Goal: Transaction & Acquisition: Obtain resource

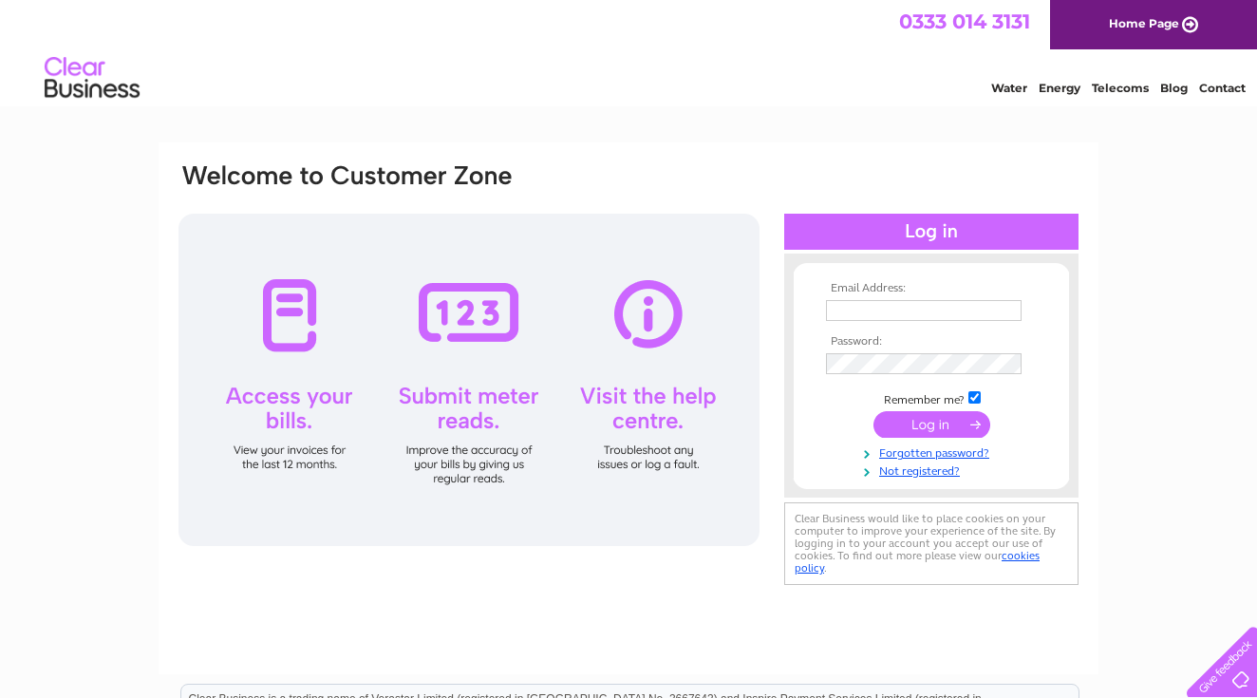
click at [883, 315] on input "text" at bounding box center [924, 310] width 196 height 21
type input "georgiamcguinness@blueyonder.co.uk"
click at [874, 413] on input "submit" at bounding box center [932, 426] width 117 height 27
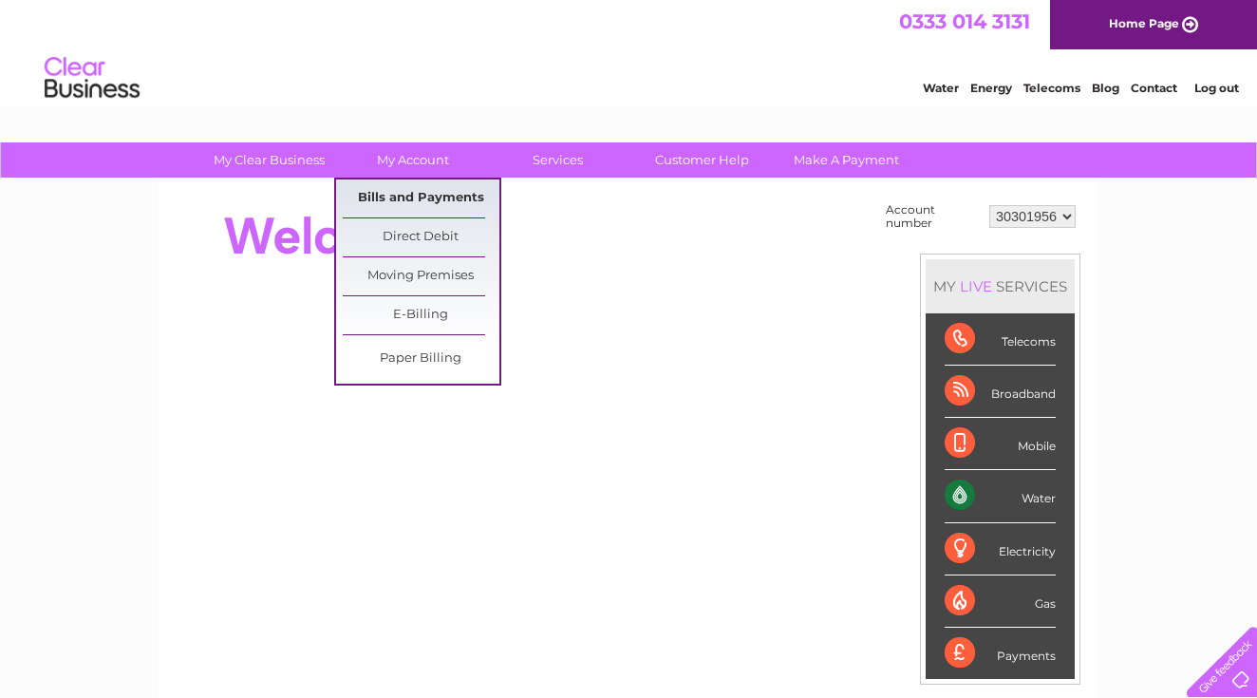
click at [406, 191] on link "Bills and Payments" at bounding box center [421, 199] width 157 height 38
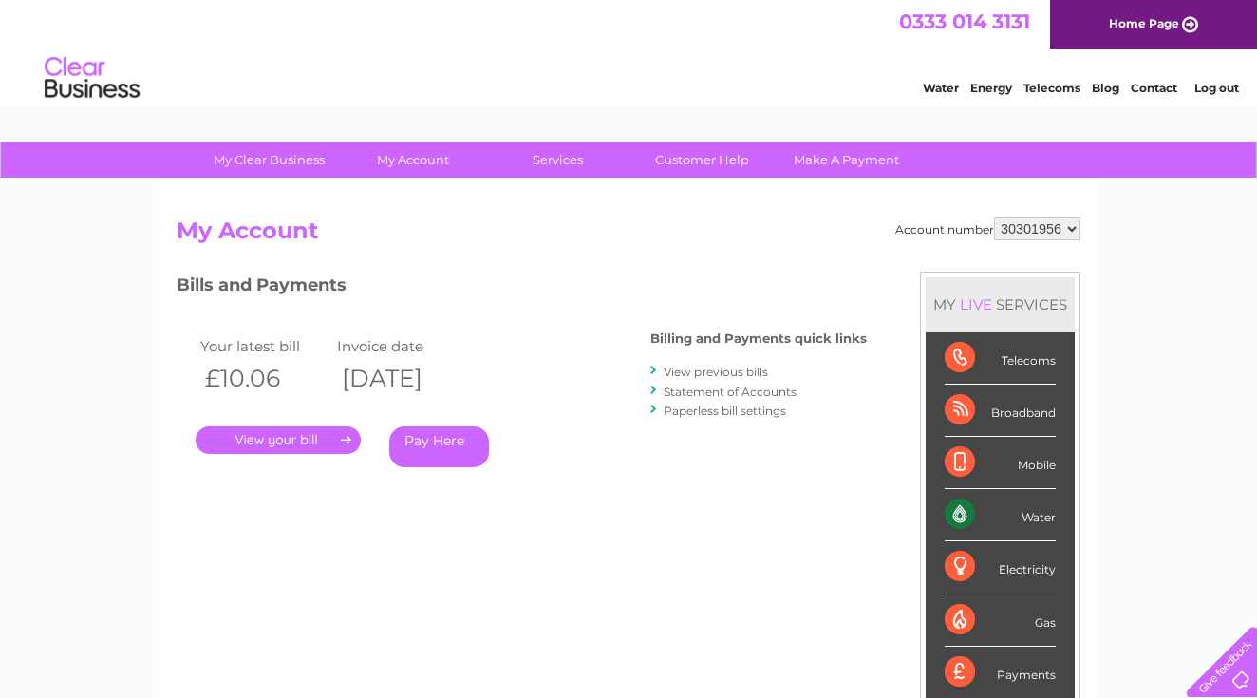
click at [742, 369] on link "View previous bills" at bounding box center [716, 372] width 104 height 14
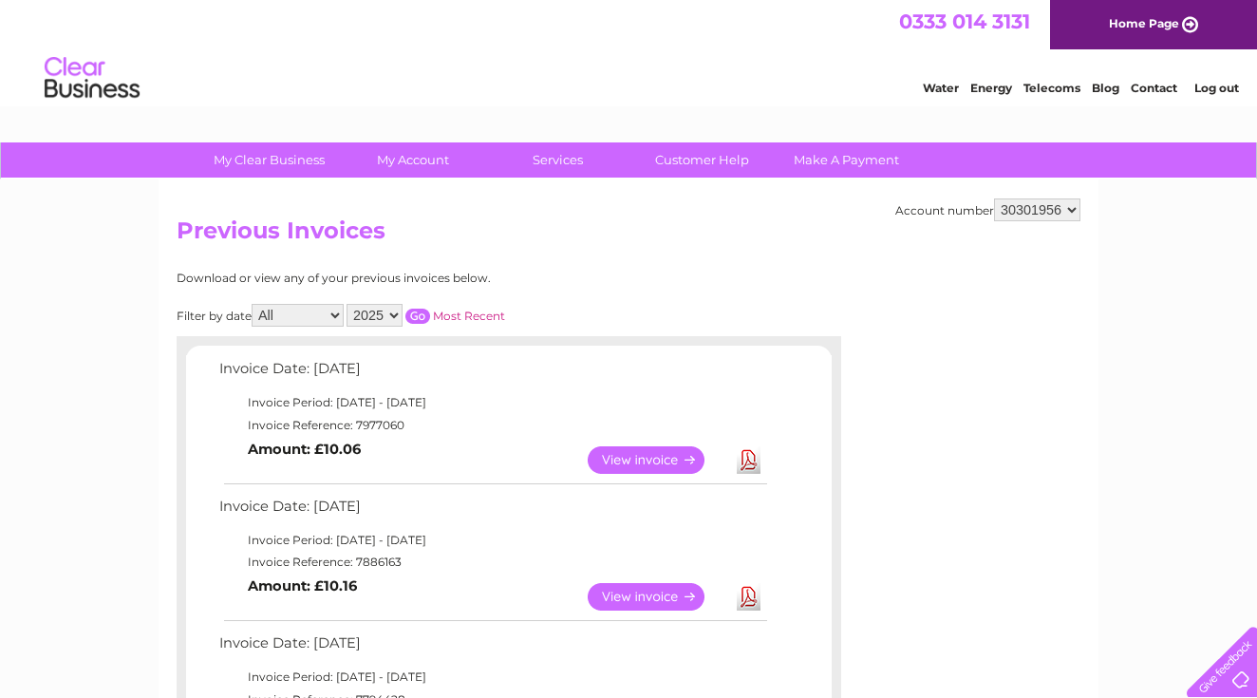
click at [648, 461] on link "View" at bounding box center [658, 460] width 140 height 28
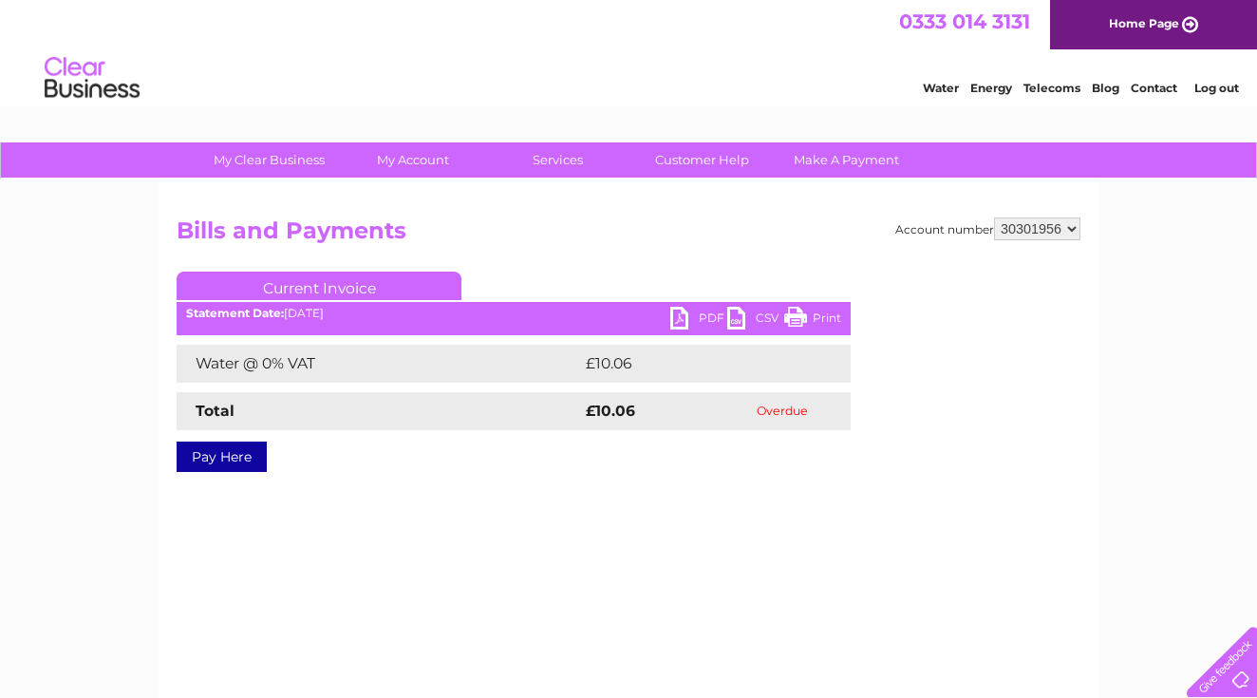
click at [680, 325] on link "PDF" at bounding box center [699, 321] width 57 height 28
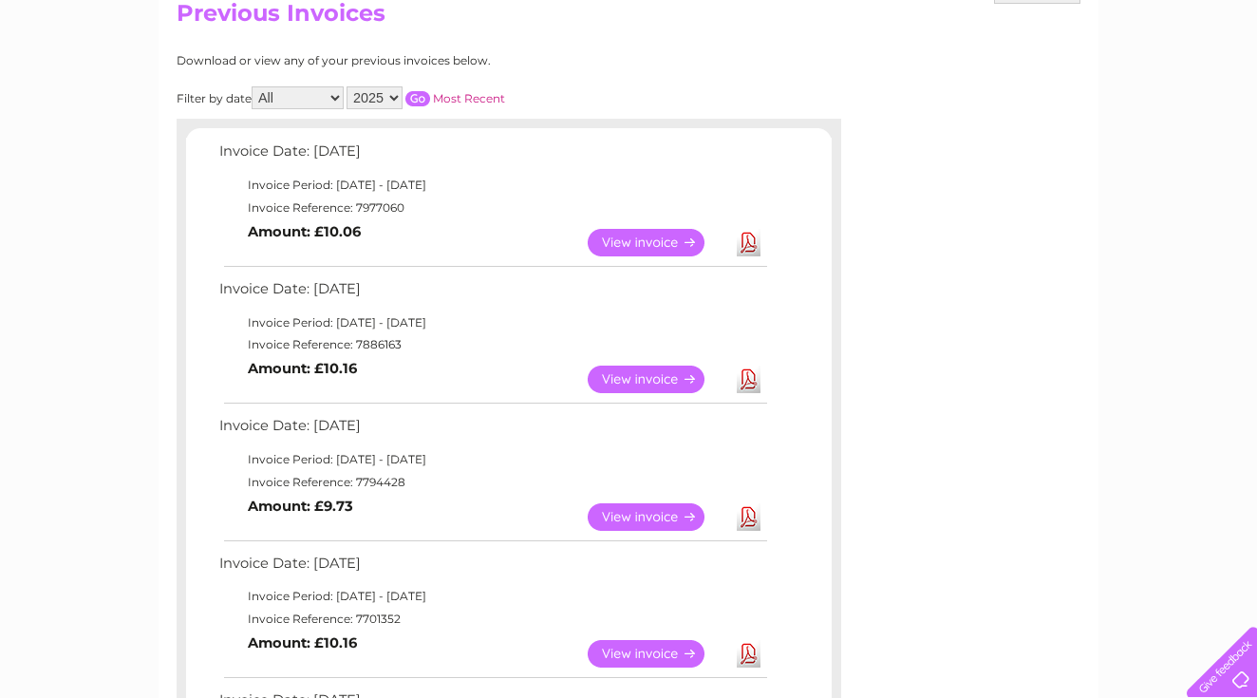
scroll to position [224, 0]
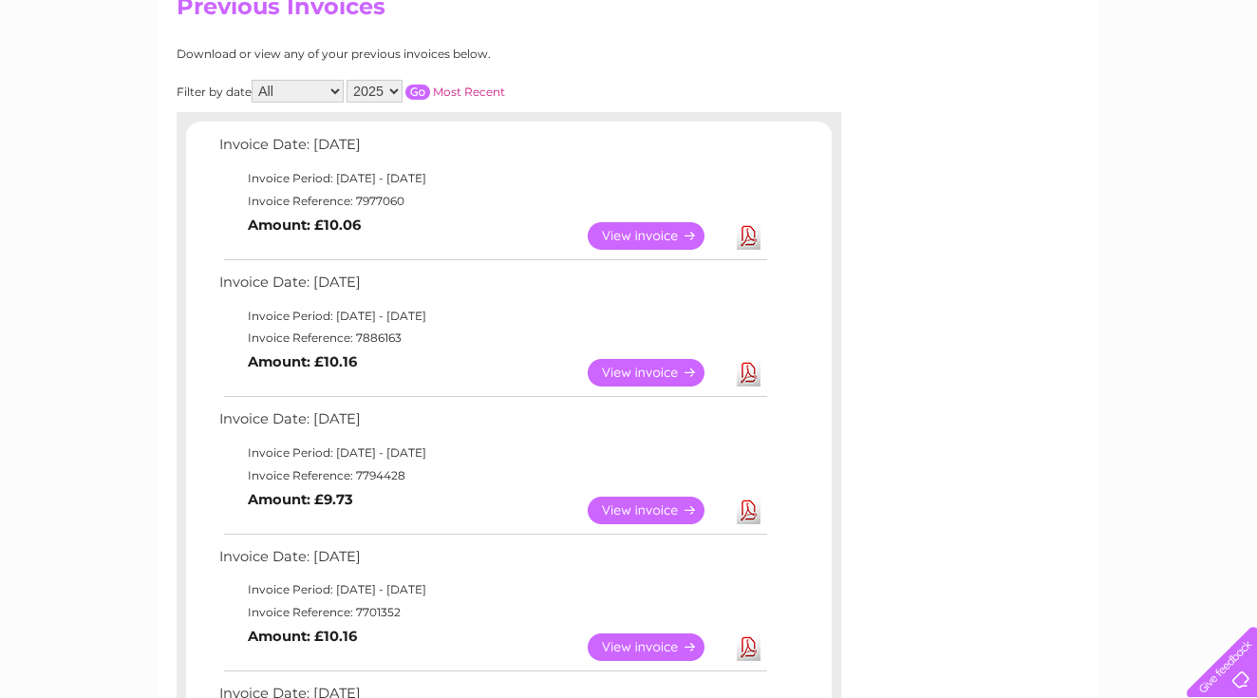
click at [669, 379] on link "View" at bounding box center [658, 373] width 140 height 28
